Goal: Task Accomplishment & Management: Use online tool/utility

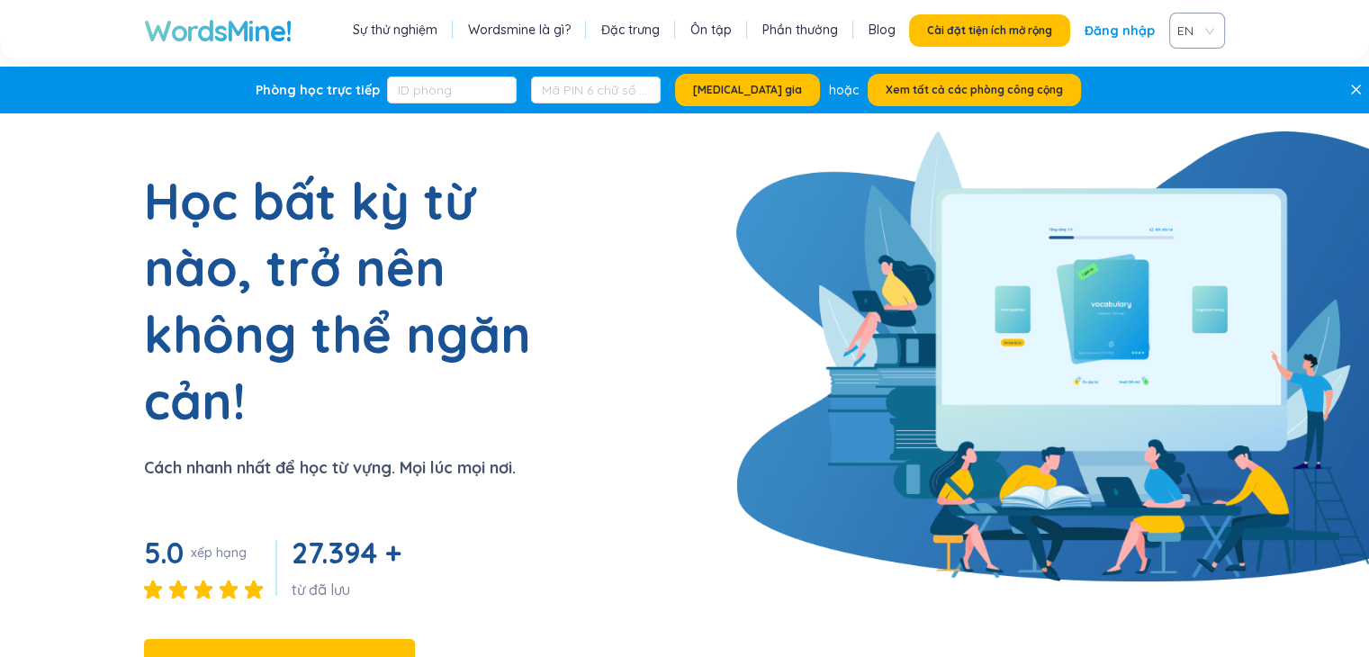
click at [702, 189] on section "Học bất kỳ từ nào, trở nên không thể ngăn cản! Cách nhanh nhất để học từ vựng. …" at bounding box center [684, 458] width 1369 height 582
click at [1127, 30] on font "Đăng nhập" at bounding box center [1120, 31] width 70 height 16
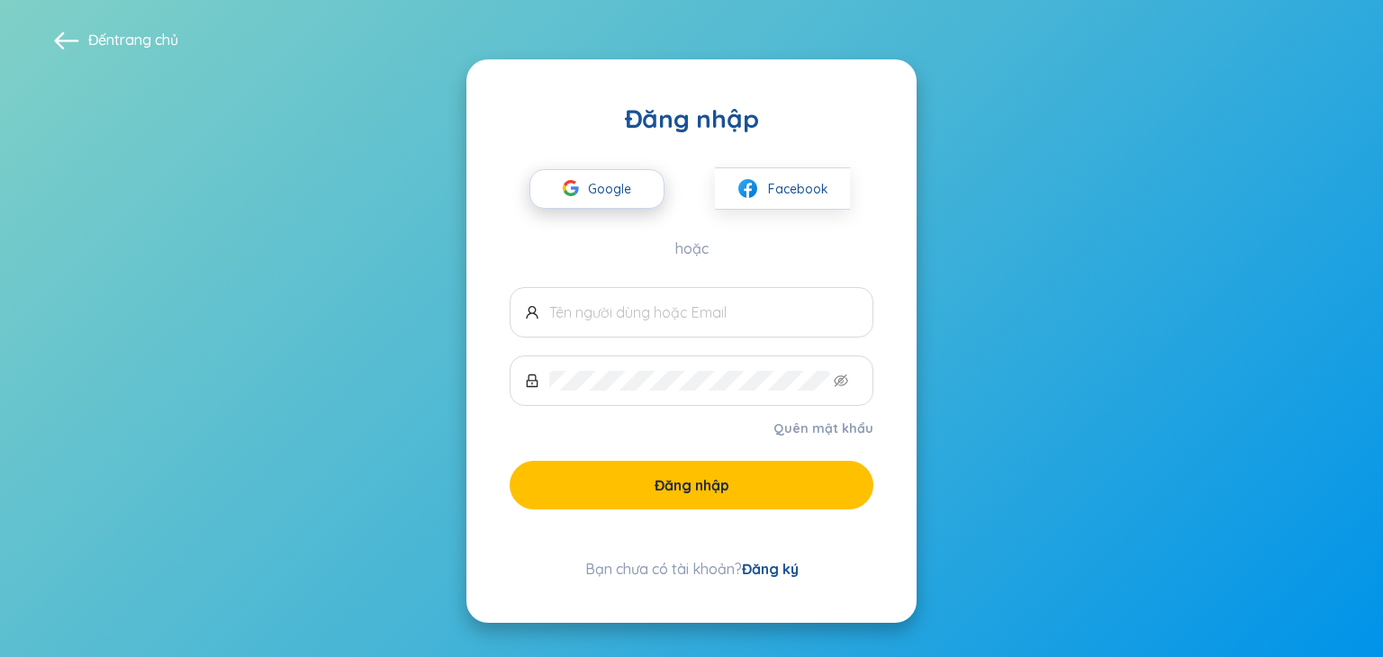
click at [601, 199] on span "Google" at bounding box center [614, 189] width 52 height 38
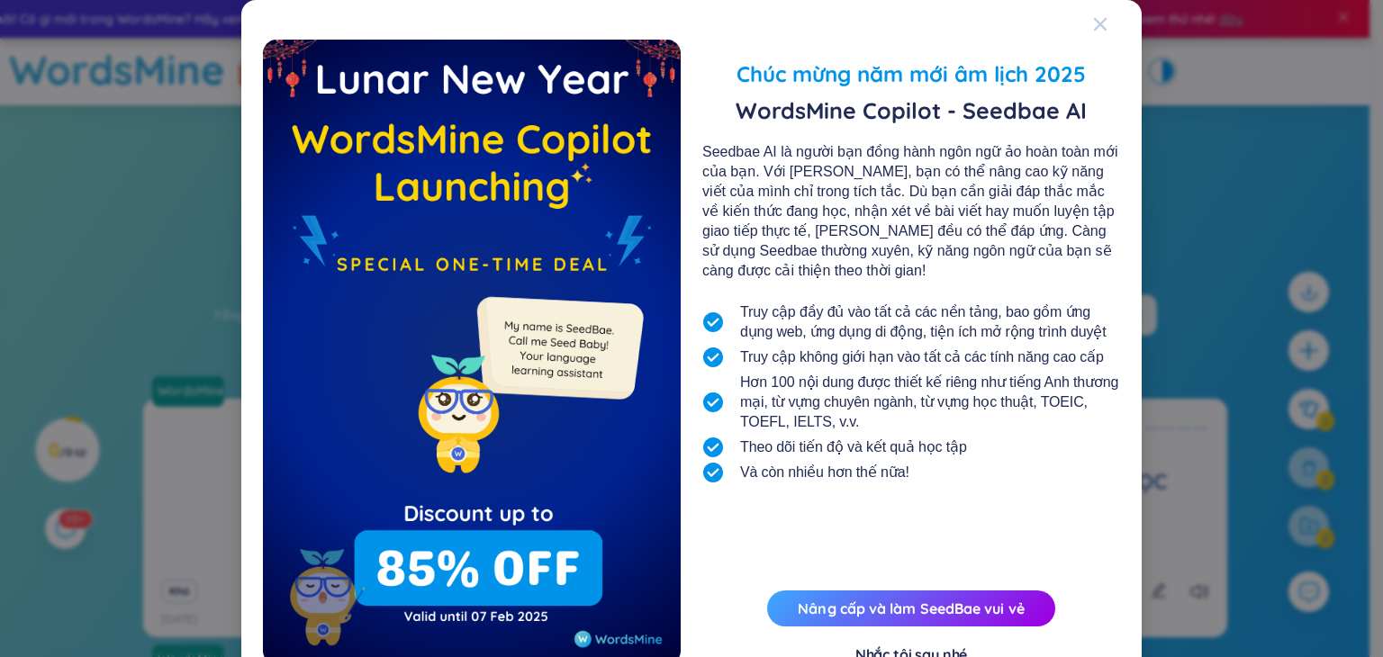
click at [1098, 26] on icon "Đóng" at bounding box center [1100, 24] width 14 height 14
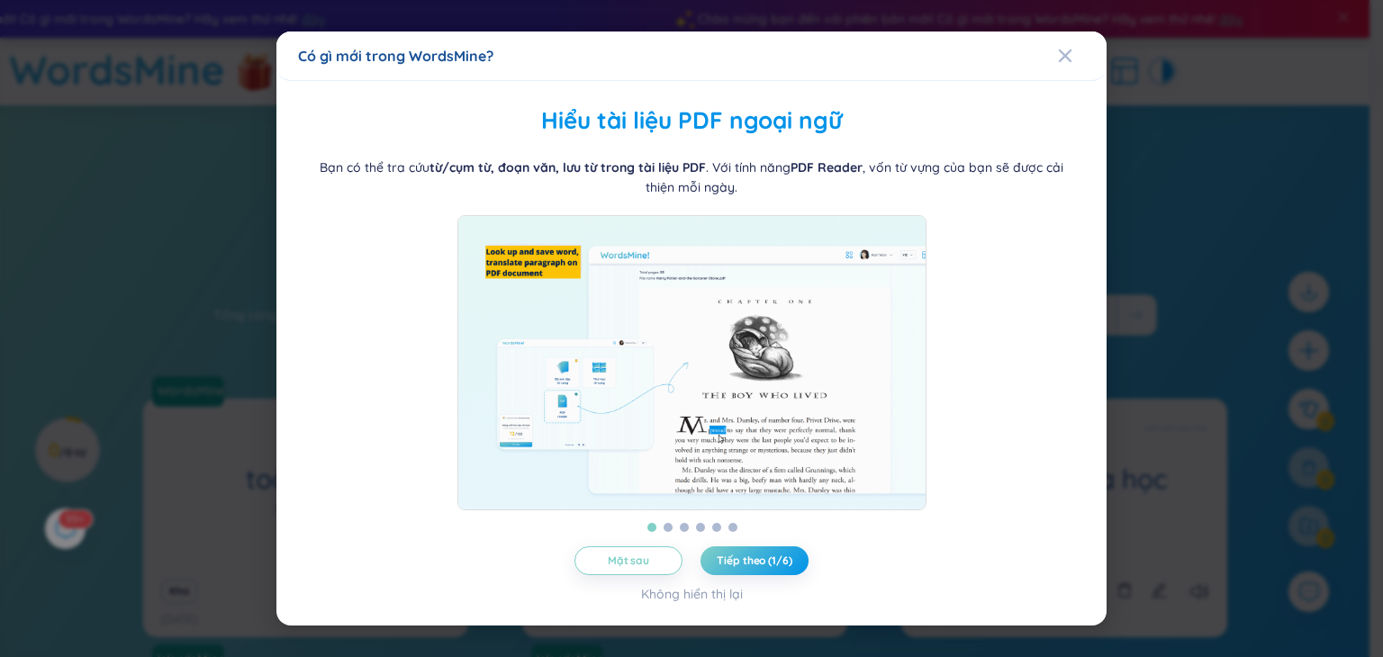
click at [1098, 32] on span "Đóng" at bounding box center [1082, 56] width 49 height 49
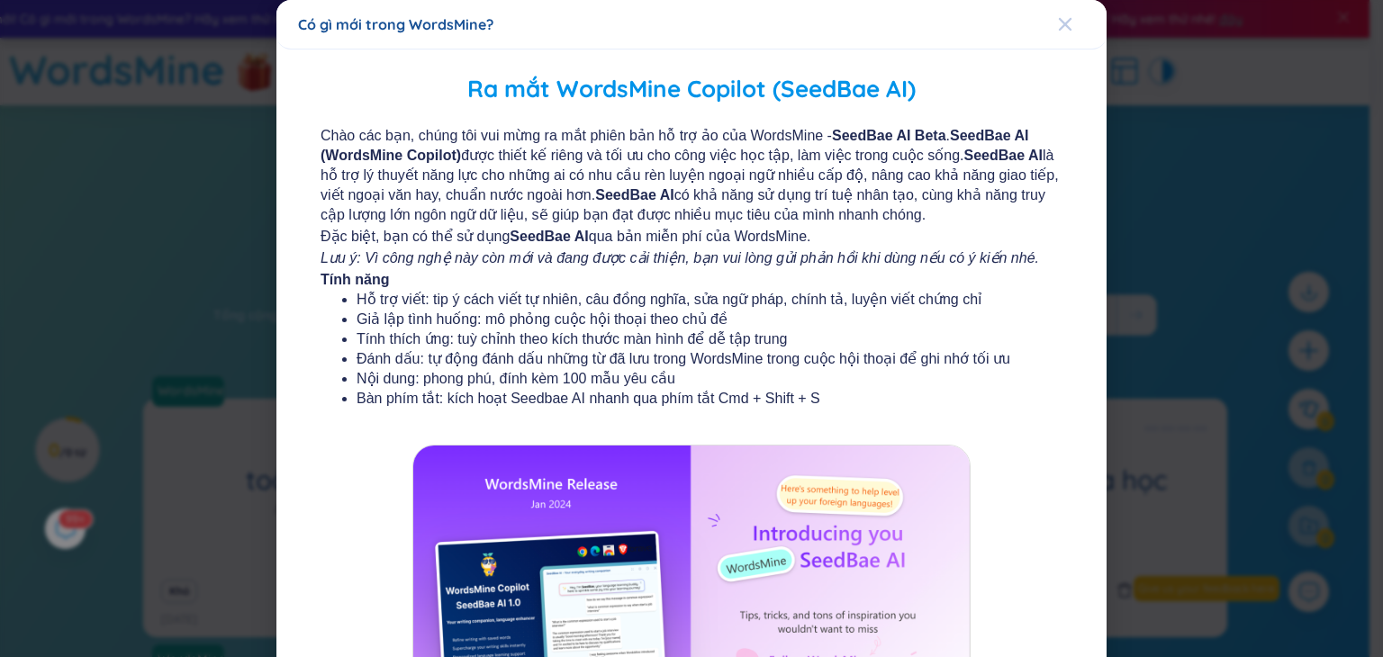
click at [1058, 34] on div "Đóng" at bounding box center [1065, 24] width 14 height 49
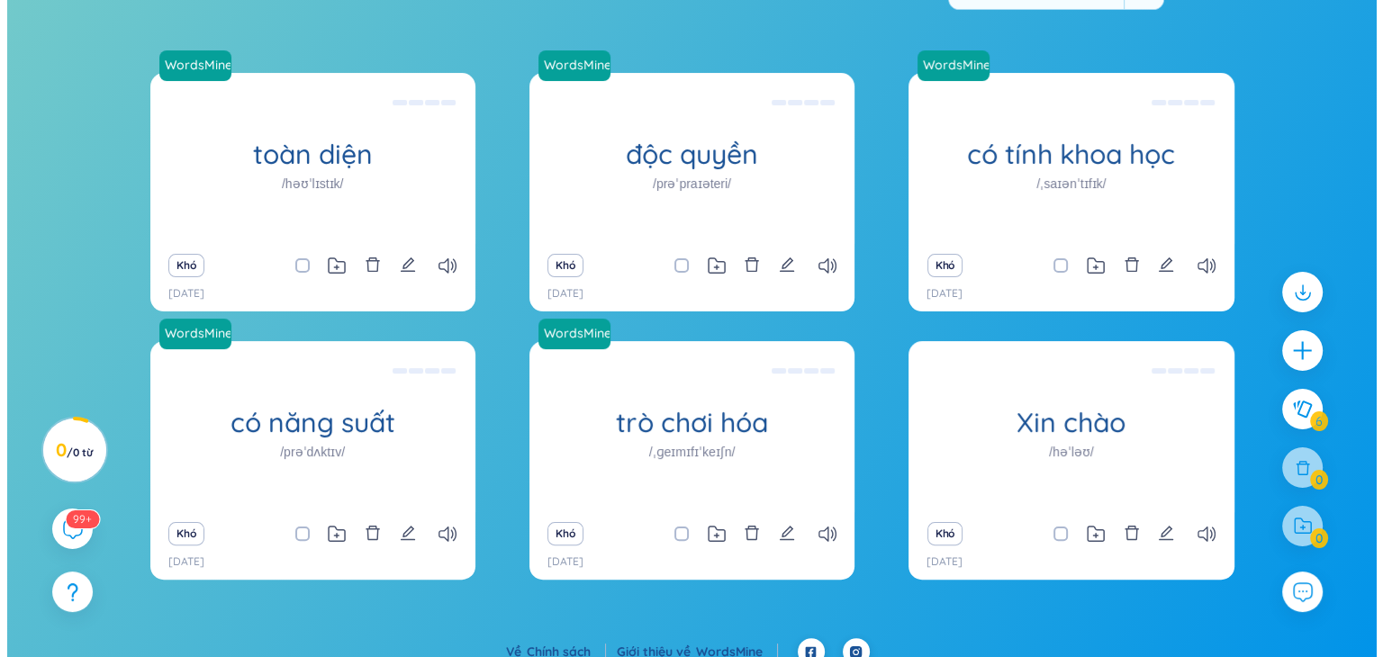
scroll to position [342, 0]
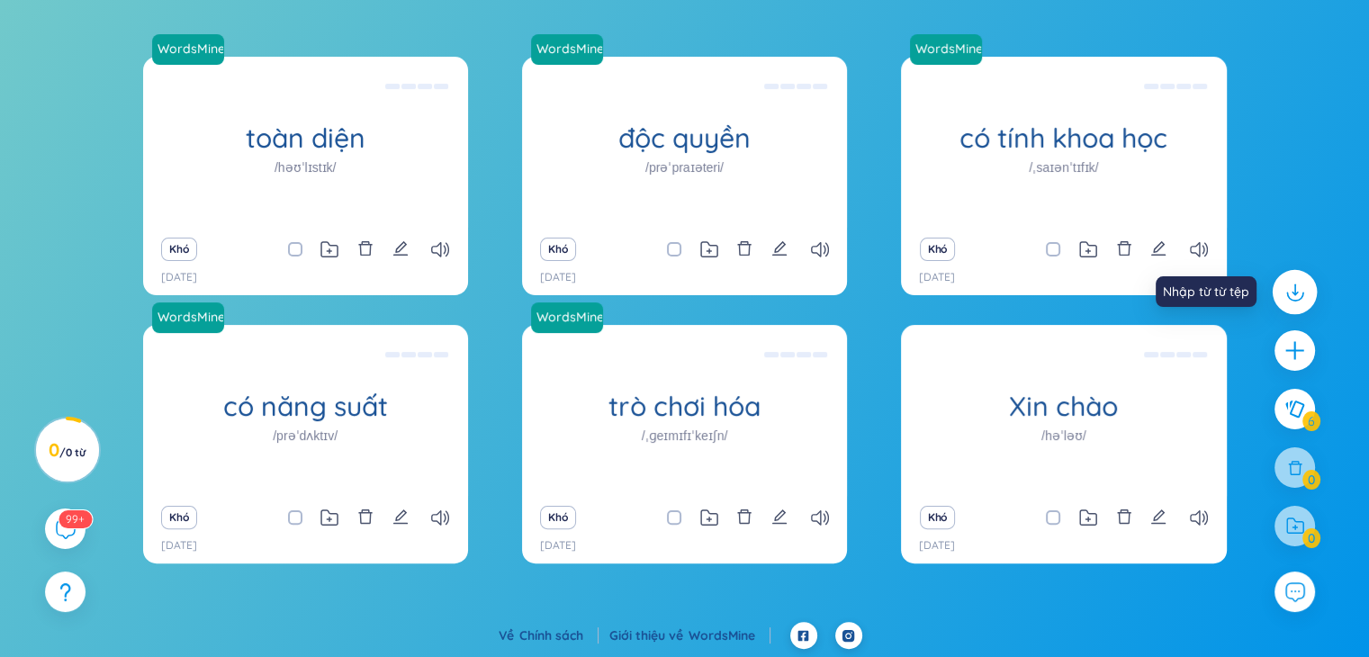
click at [1294, 285] on icon at bounding box center [1294, 289] width 0 height 10
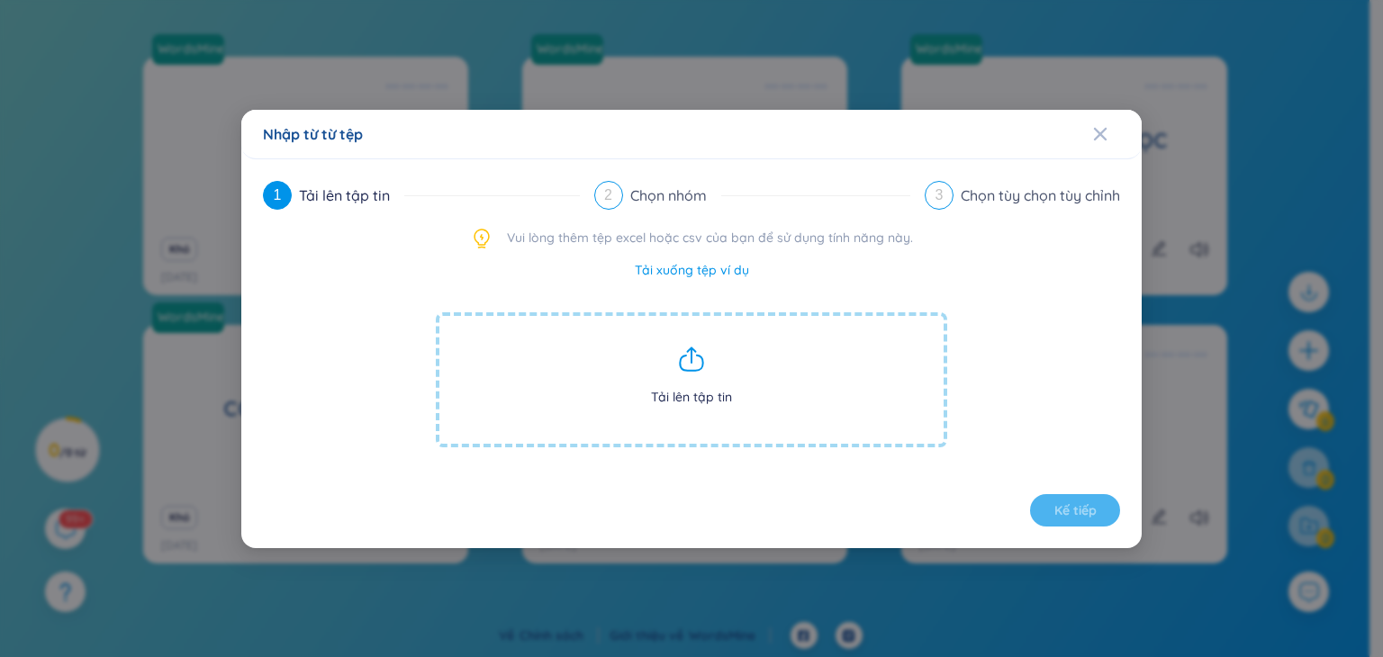
click at [695, 365] on icon at bounding box center [691, 359] width 29 height 29
click at [688, 362] on icon at bounding box center [691, 359] width 29 height 29
click at [671, 278] on link "Tải xuống tệp ví dụ" at bounding box center [692, 270] width 114 height 20
click at [687, 360] on icon at bounding box center [691, 359] width 29 height 29
click at [678, 357] on icon at bounding box center [691, 359] width 29 height 29
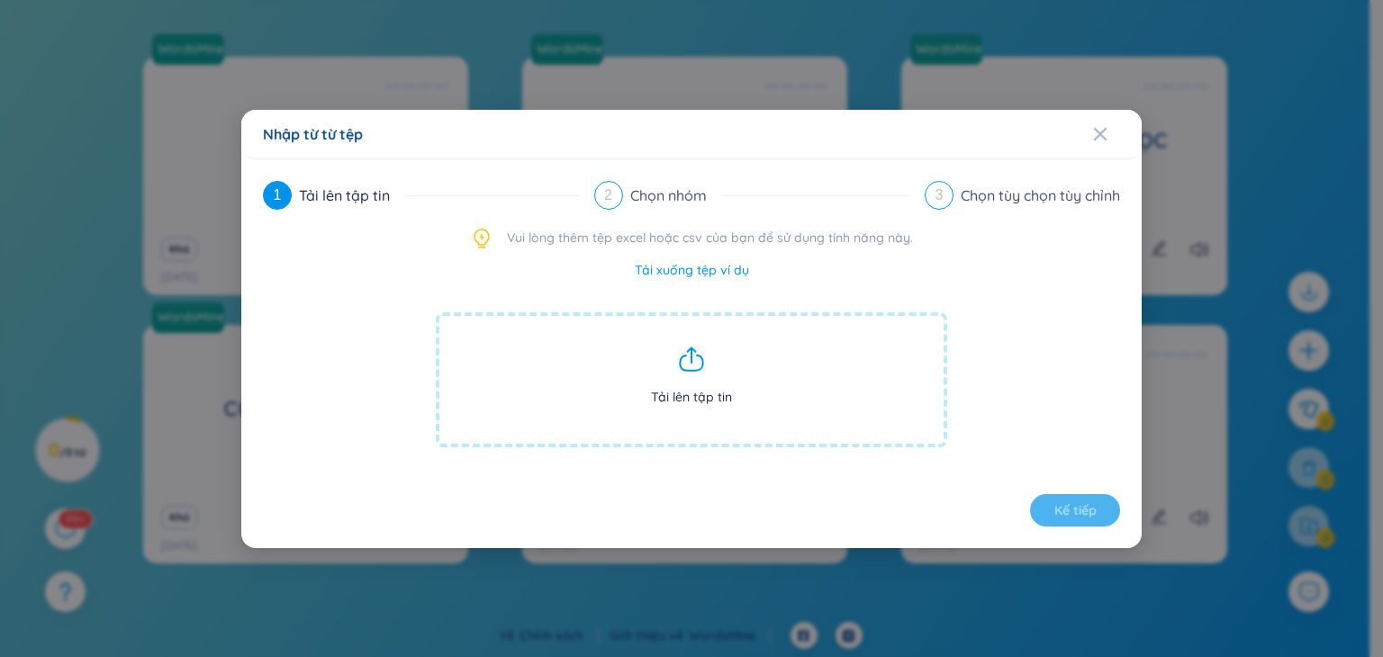
click at [695, 336] on span "Tải lên tập tin" at bounding box center [691, 379] width 511 height 135
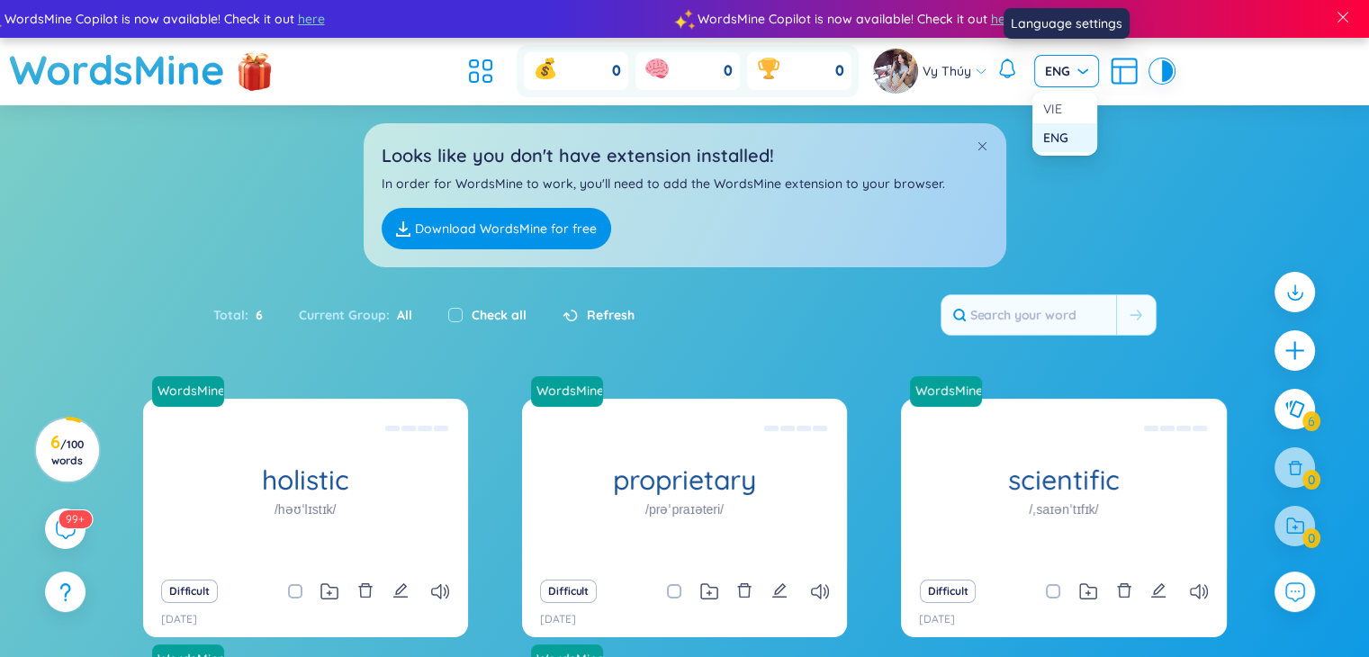
click at [1073, 79] on span "ENG" at bounding box center [1066, 71] width 43 height 18
click at [1066, 105] on div "VIE" at bounding box center [1064, 109] width 43 height 20
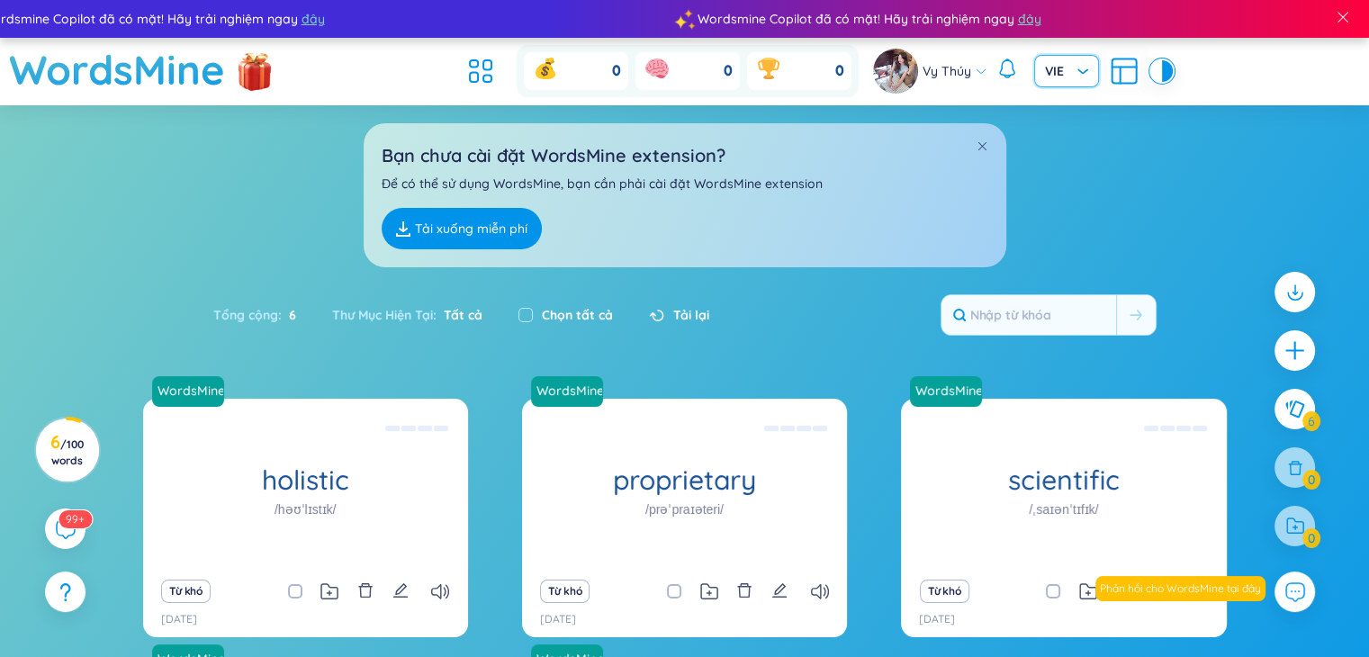
click at [1091, 215] on div "Bạn chưa cài đặt WordsMine extension? Để có thể sử dụng WordsMine, bạn cần phải…" at bounding box center [684, 186] width 1369 height 162
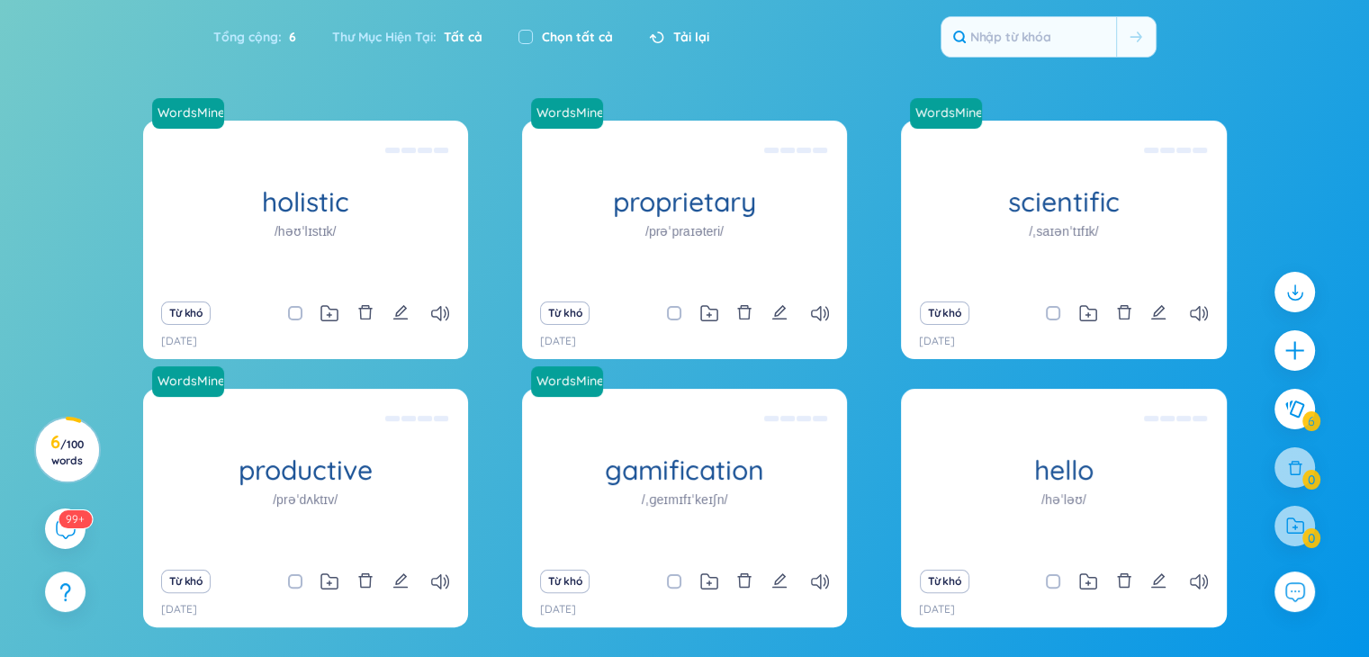
scroll to position [342, 0]
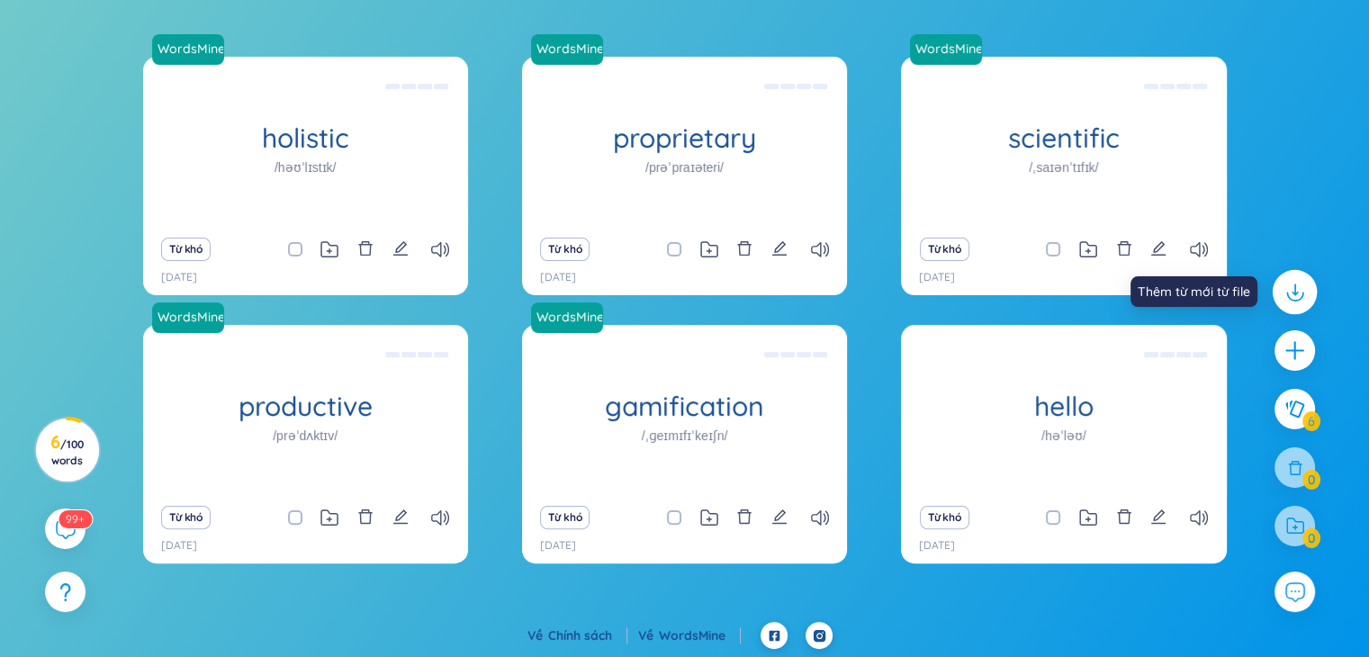
click at [1287, 293] on icon at bounding box center [1295, 297] width 16 height 8
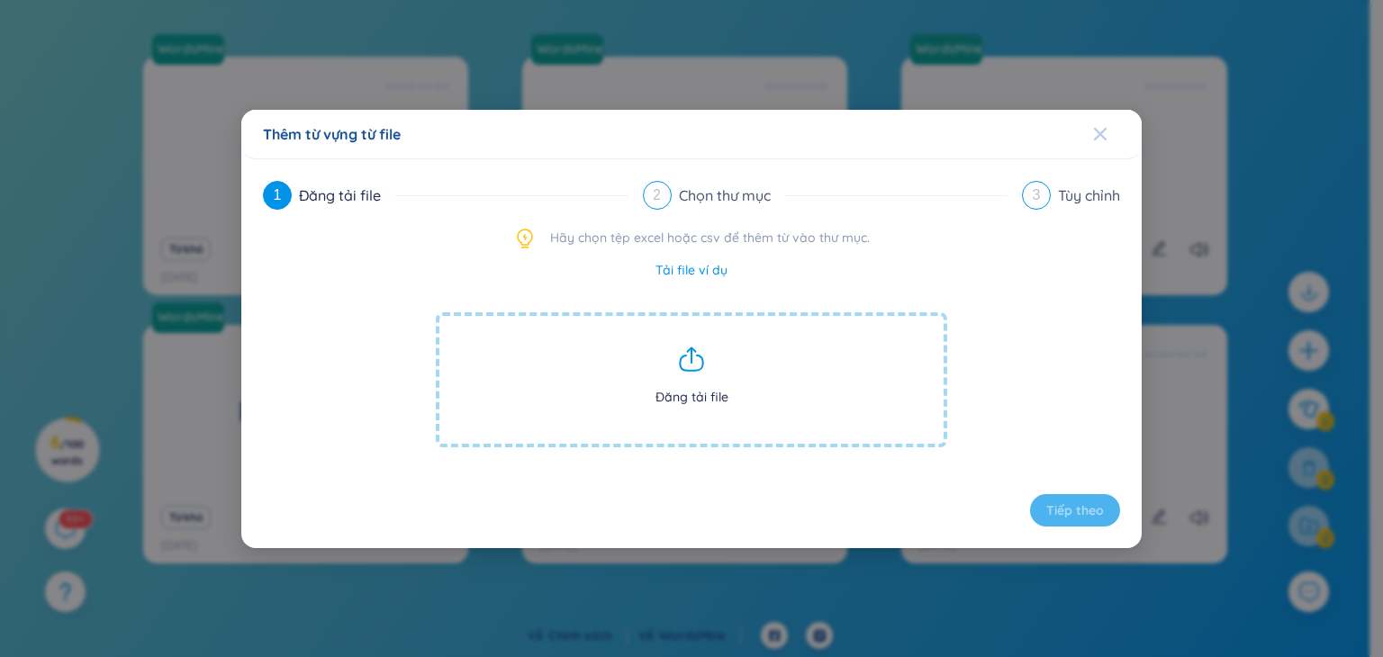
click at [1098, 134] on icon "Close" at bounding box center [1100, 133] width 13 height 13
